Goal: Navigation & Orientation: Find specific page/section

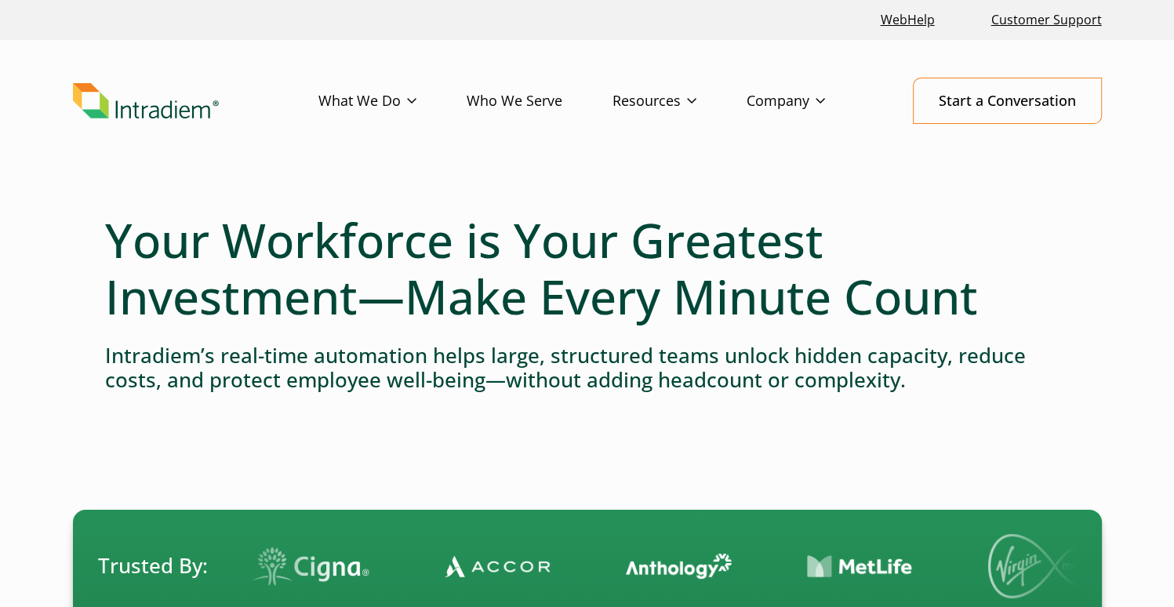
click at [314, 438] on div at bounding box center [587, 460] width 964 height 99
click at [527, 164] on header "Menu What We Do Platform Predict Contact Center Agent Attrition User Productivi…" at bounding box center [587, 113] width 1174 height 147
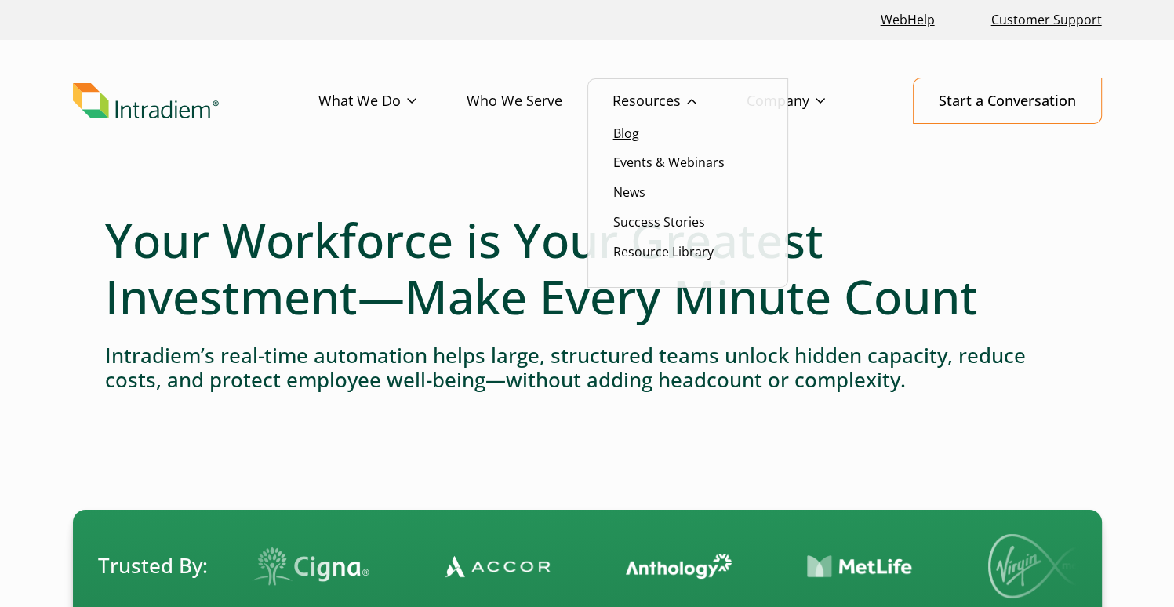
click at [626, 133] on link "Blog" at bounding box center [626, 133] width 26 height 17
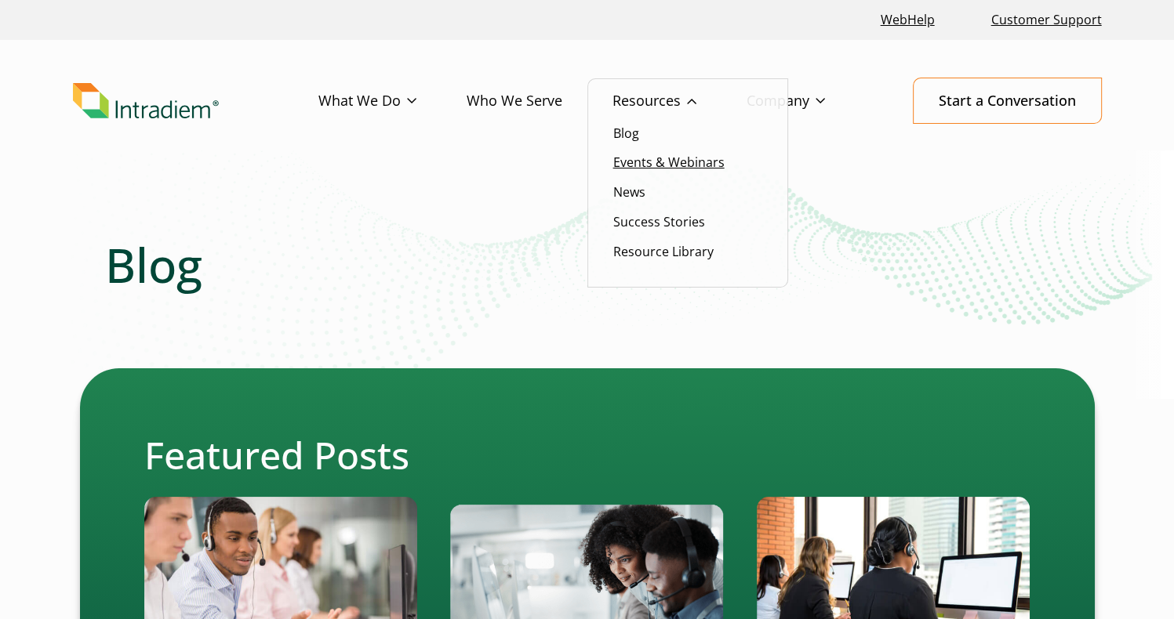
click at [642, 160] on link "Events & Webinars" at bounding box center [668, 162] width 111 height 17
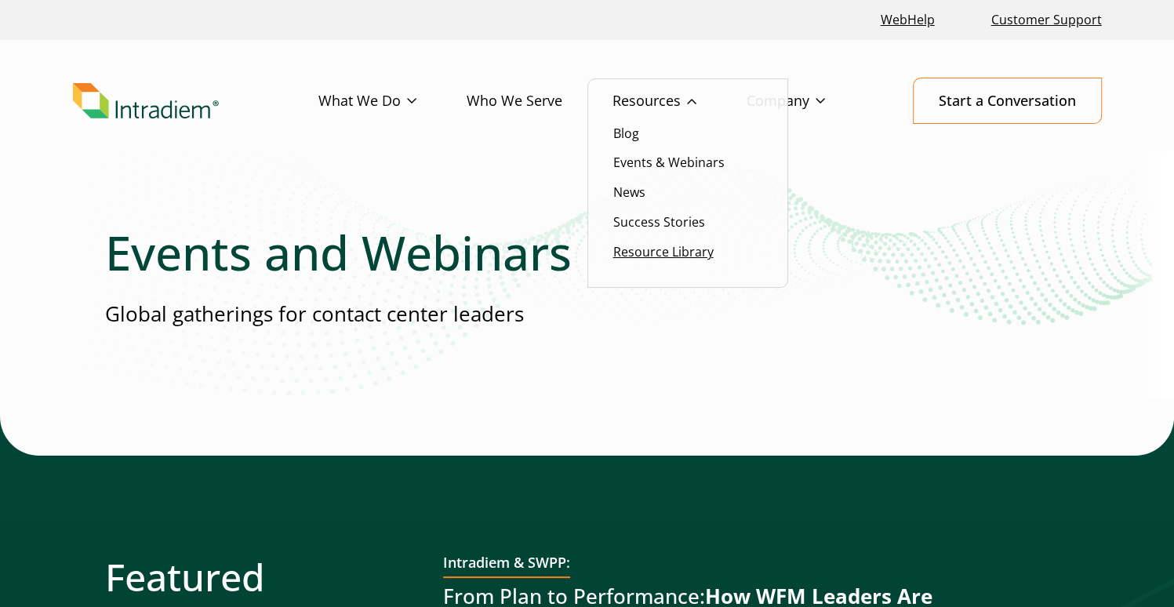
click at [646, 245] on link "Resource Library" at bounding box center [663, 251] width 100 height 17
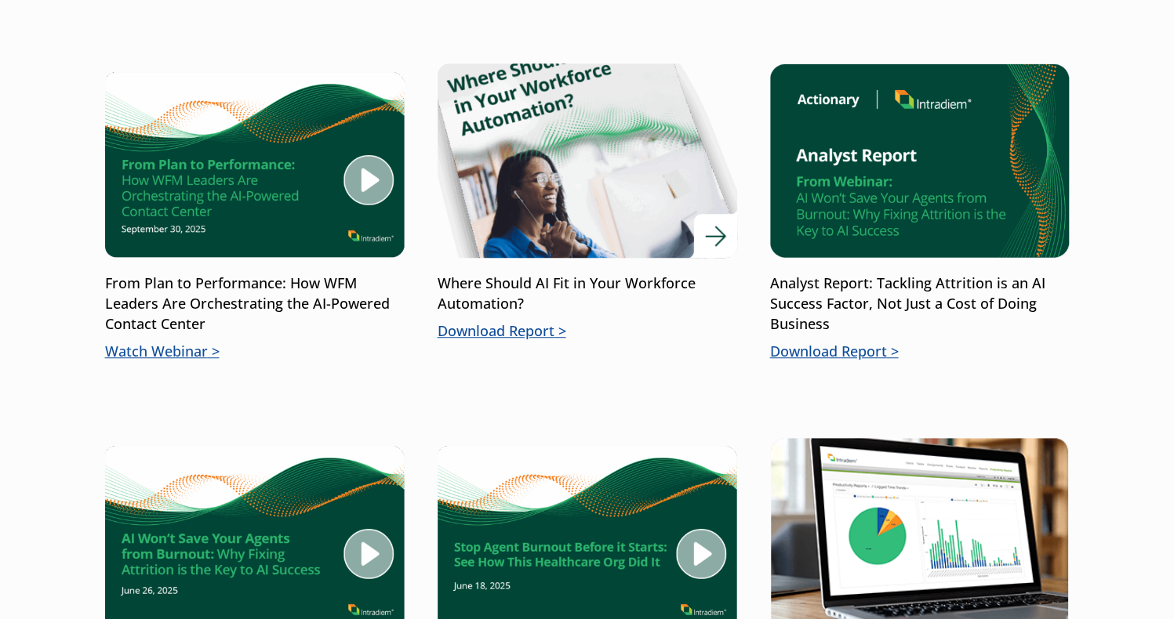
scroll to position [1019, 0]
